Goal: Transaction & Acquisition: Purchase product/service

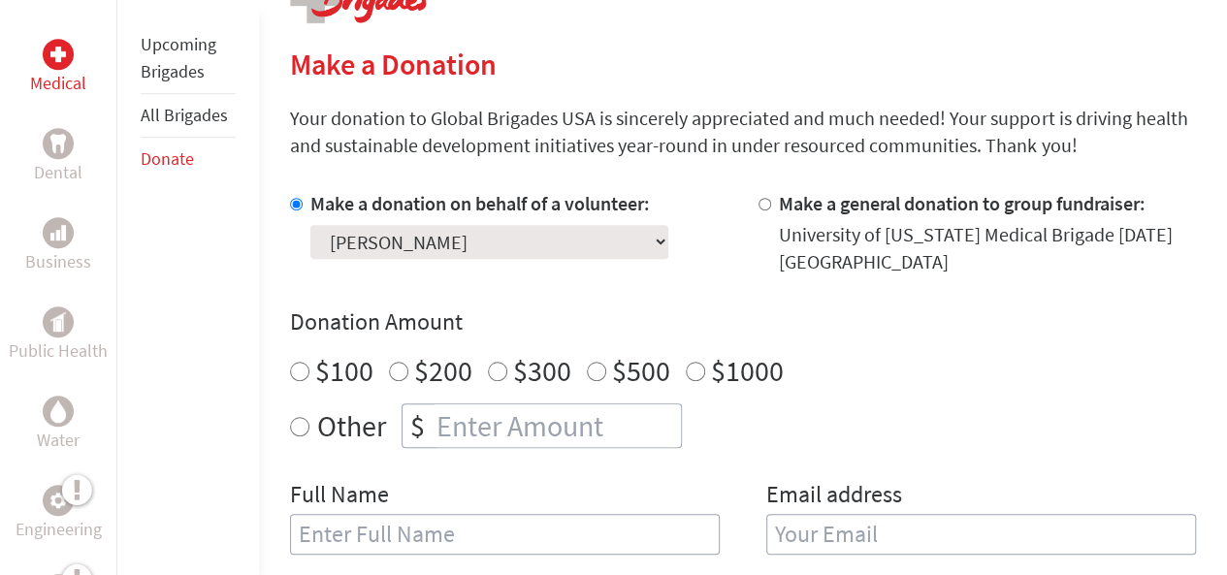
scroll to position [438, 0]
radio input "true"
click at [572, 422] on input "number" at bounding box center [557, 425] width 248 height 43
type input "150"
click at [619, 409] on input "150" at bounding box center [557, 425] width 248 height 43
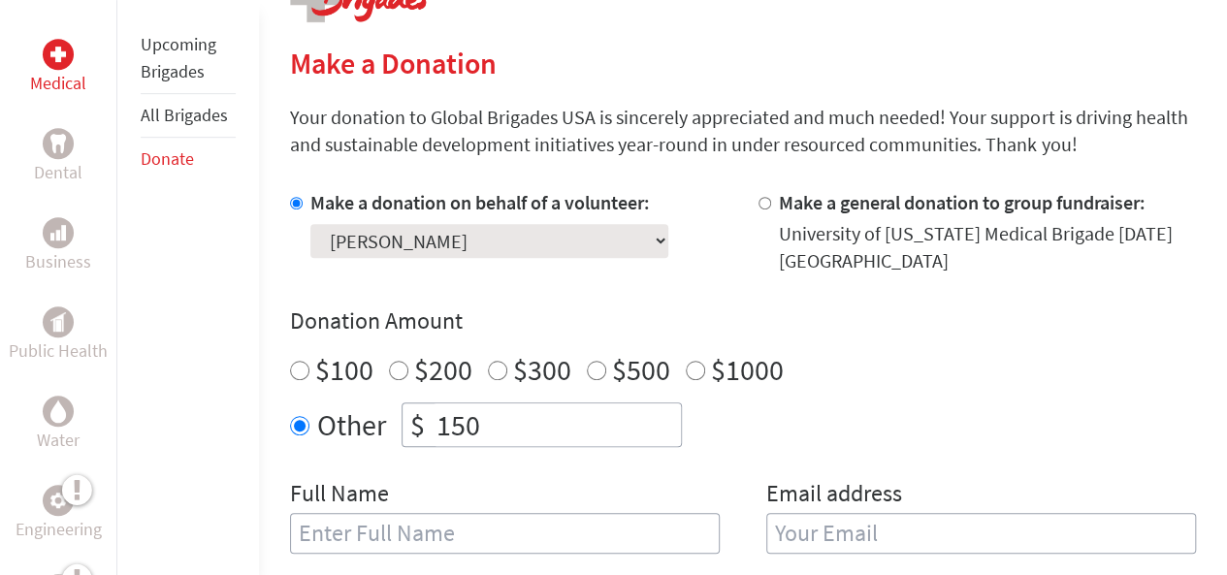
click at [619, 409] on input "150" at bounding box center [557, 425] width 248 height 43
click at [578, 412] on input "number" at bounding box center [557, 425] width 248 height 43
click at [539, 438] on input "number" at bounding box center [557, 425] width 248 height 43
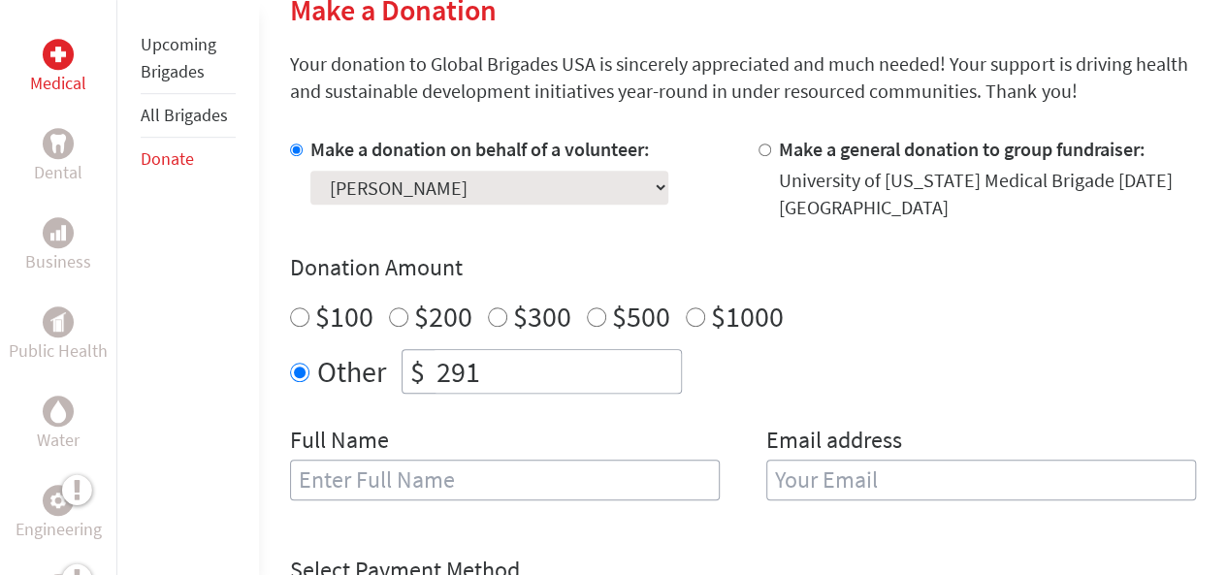
scroll to position [492, 0]
type input "291"
click at [590, 485] on input "text" at bounding box center [505, 479] width 430 height 41
type input "[PERSON_NAME]"
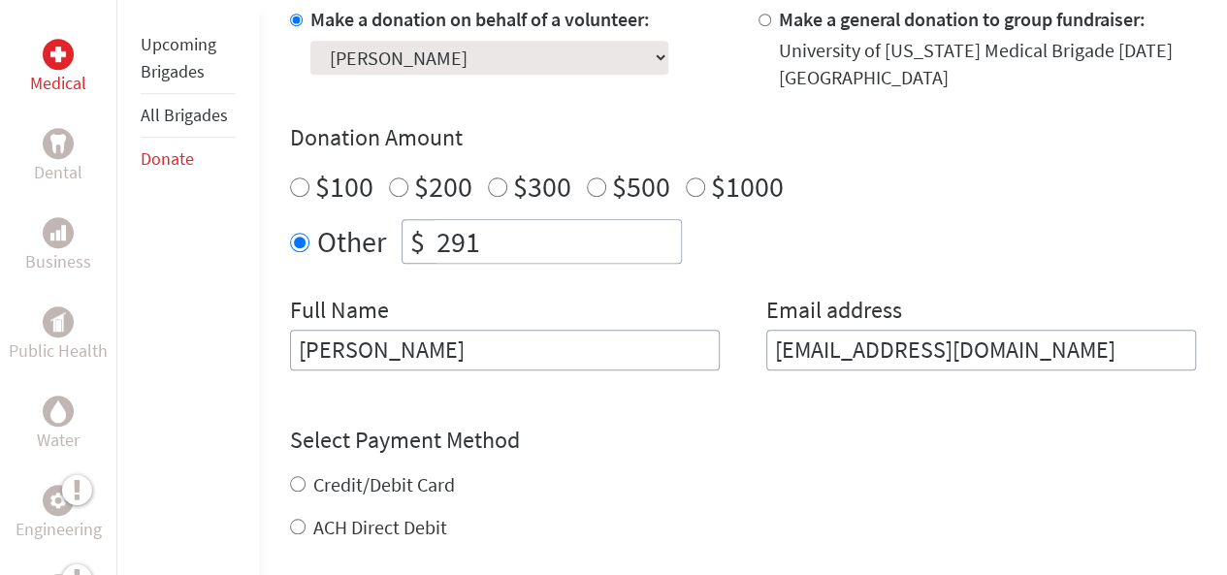
scroll to position [628, 0]
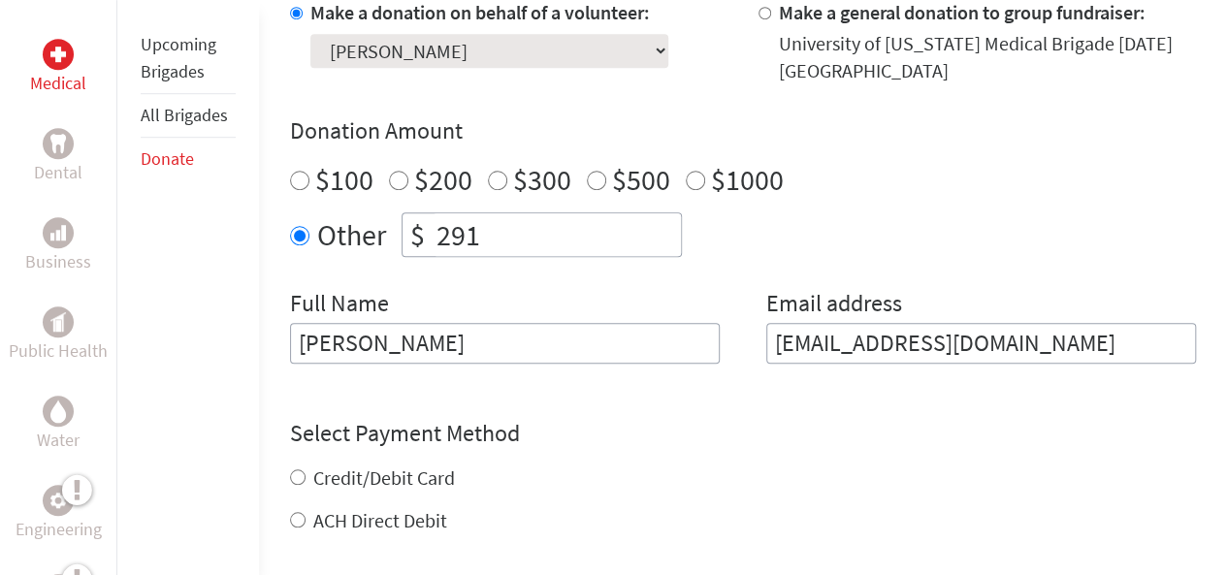
type input "[EMAIL_ADDRESS][DOMAIN_NAME]"
click at [398, 484] on div "Credit/Debit Card ACH Direct Debit" at bounding box center [743, 500] width 906 height 70
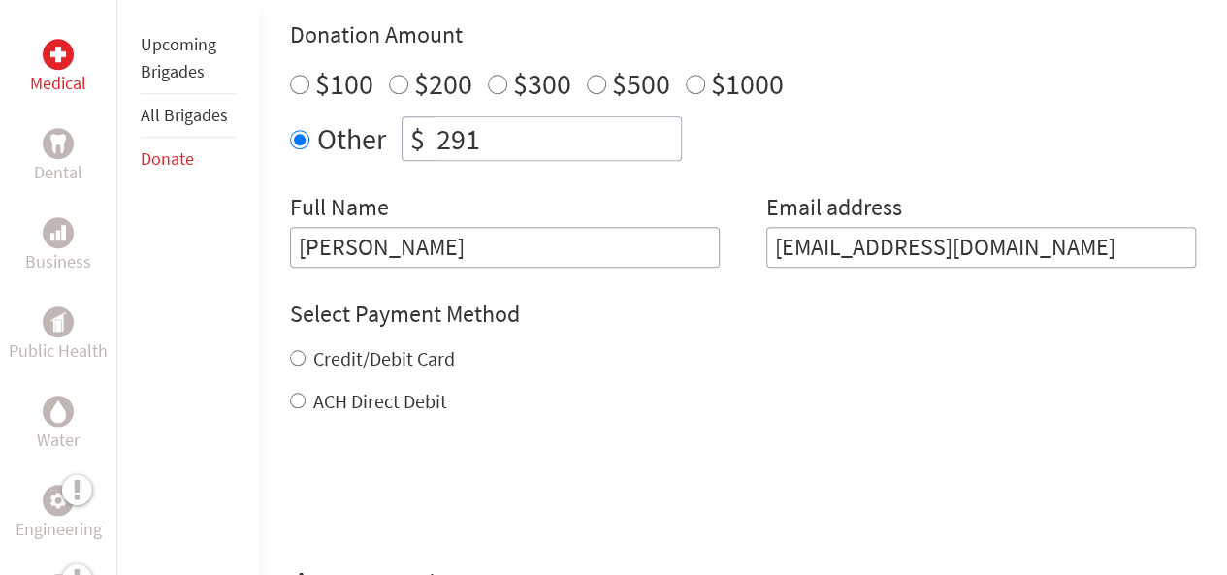
scroll to position [725, 0]
click at [421, 357] on label "Credit/Debit Card" at bounding box center [384, 357] width 142 height 24
click at [306, 357] on input "Credit/Debit Card" at bounding box center [298, 357] width 16 height 16
radio input "true"
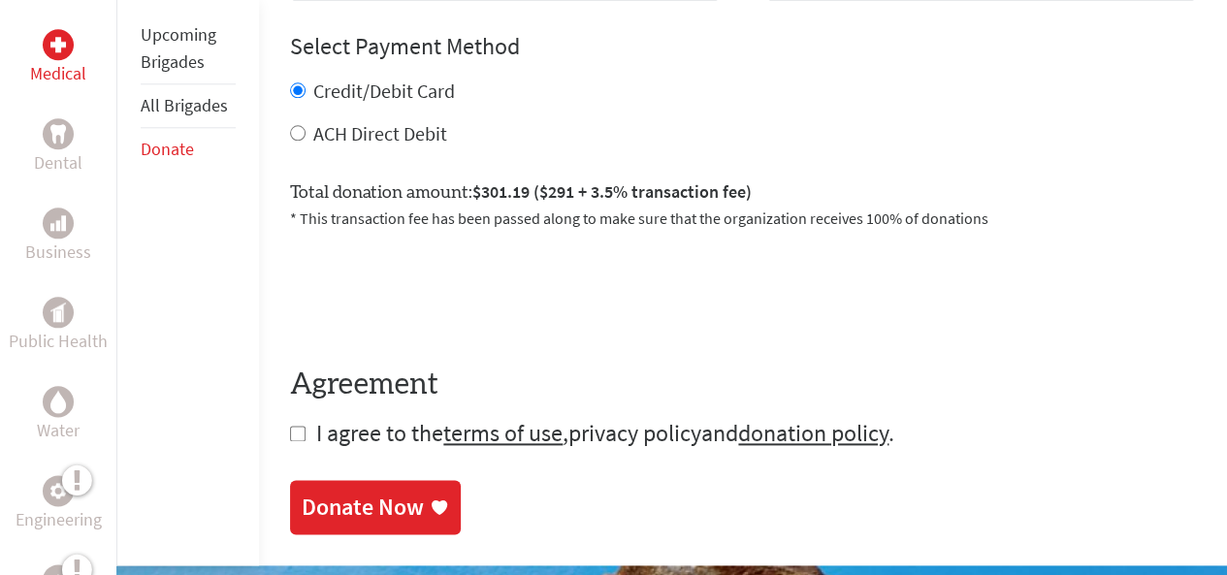
scroll to position [1038, 0]
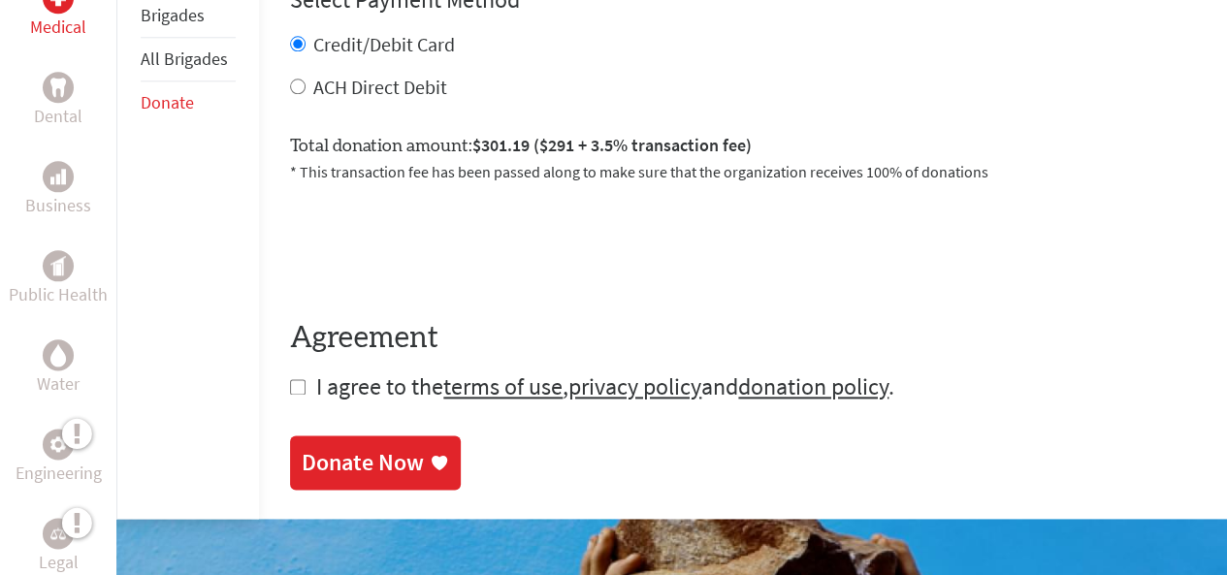
click at [431, 450] on div "Donate Now" at bounding box center [375, 462] width 147 height 31
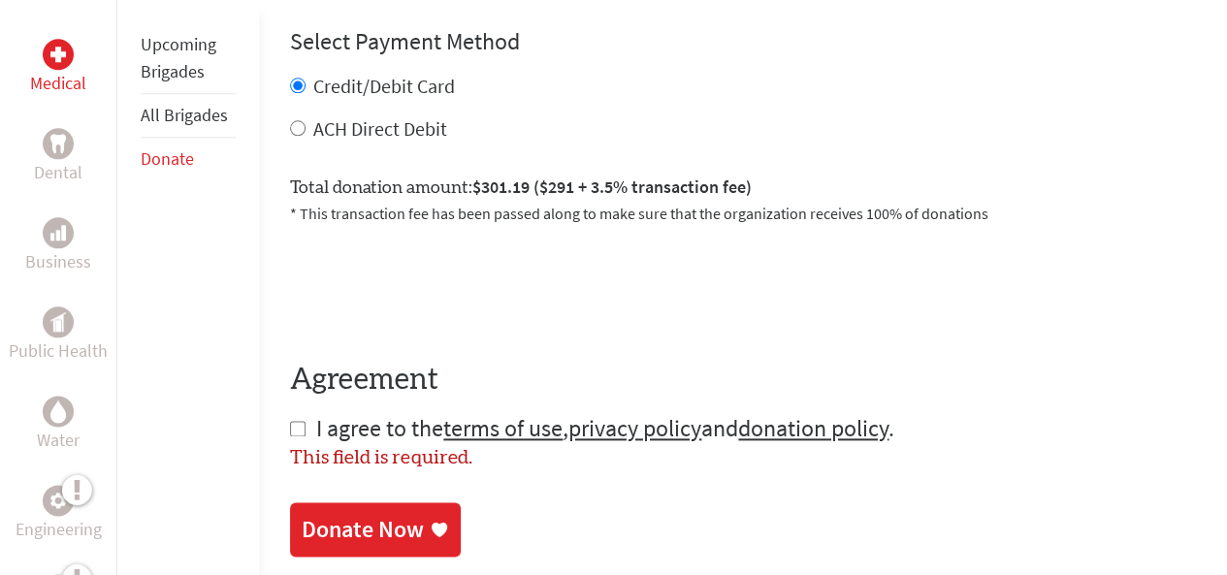
scroll to position [1043, 0]
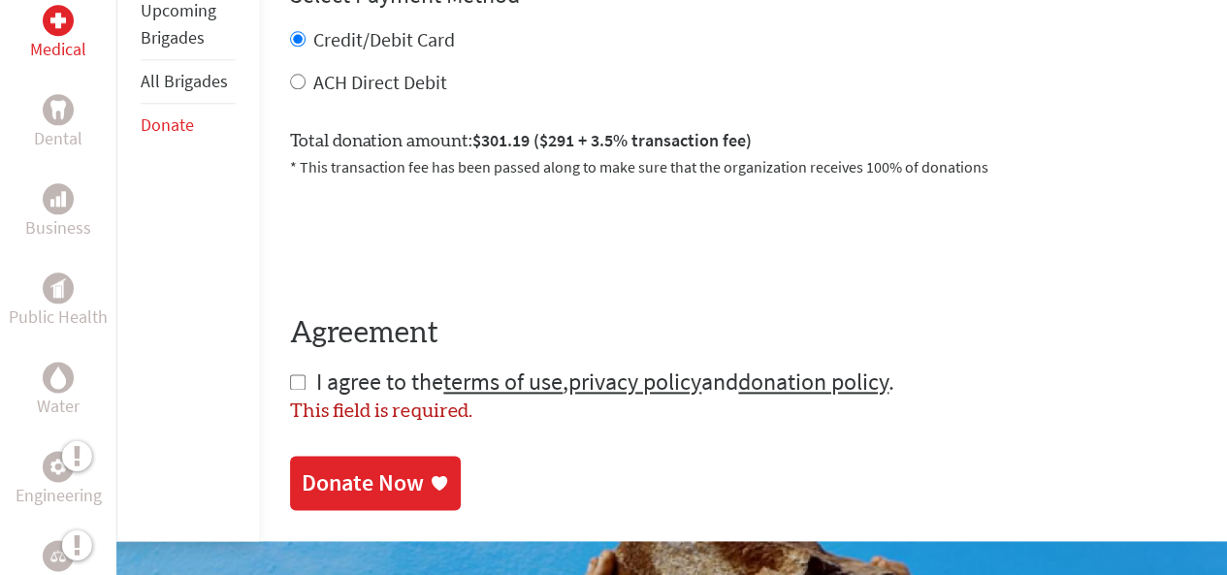
click at [297, 379] on input "checkbox" at bounding box center [298, 383] width 16 height 16
checkbox input "true"
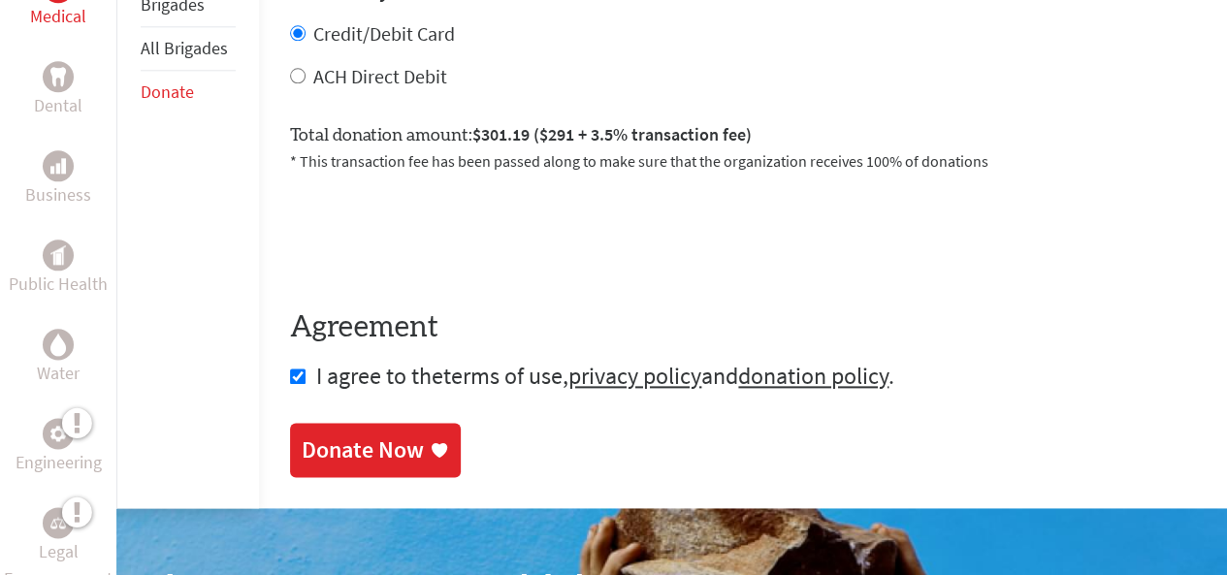
scroll to position [1053, 0]
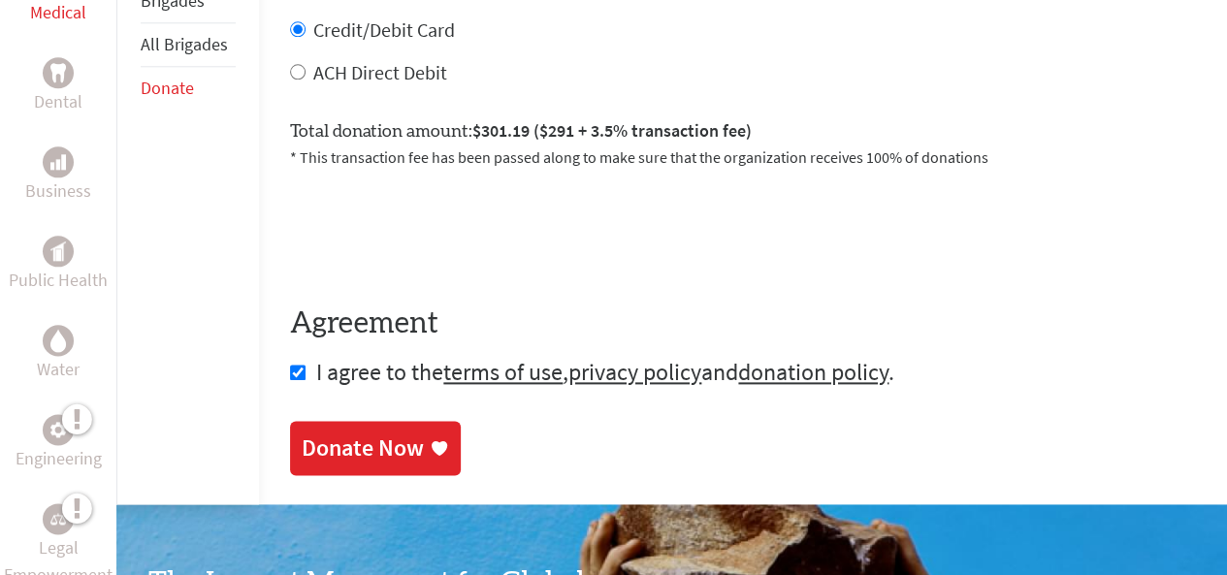
click at [382, 455] on div "Donate Now" at bounding box center [363, 448] width 122 height 31
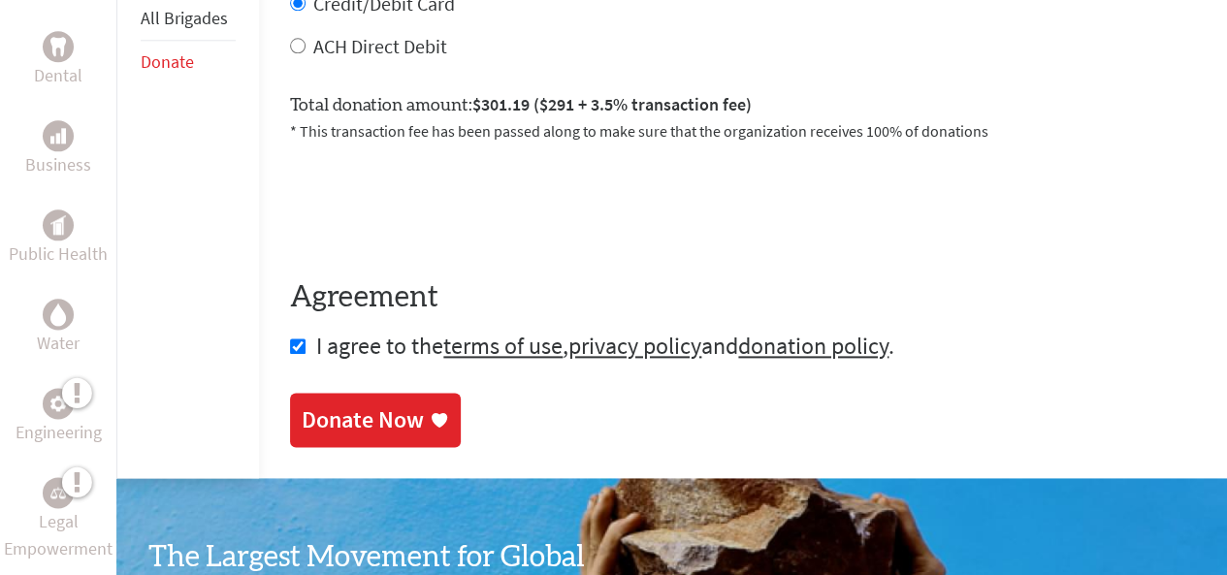
scroll to position [1221, 0]
